Goal: Transaction & Acquisition: Purchase product/service

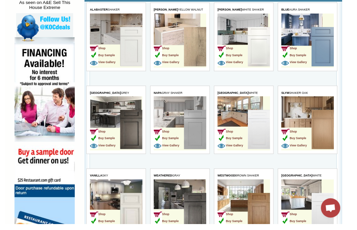
scroll to position [381, 0]
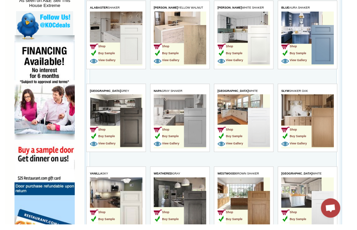
click at [183, 42] on td "Shop Buy Sample View Gallery" at bounding box center [170, 53] width 31 height 42
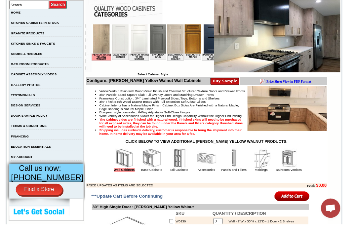
scroll to position [125, 0]
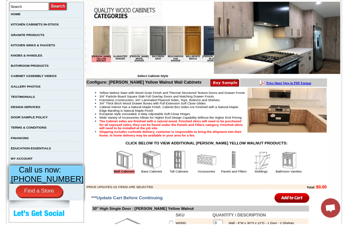
click at [171, 47] on img at bounding box center [177, 41] width 17 height 30
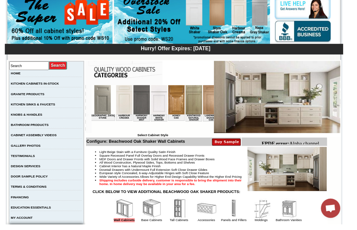
scroll to position [0, 476]
click at [205, 100] on img at bounding box center [213, 100] width 17 height 30
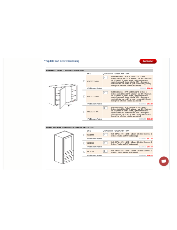
scroll to position [1595, 0]
